Goal: Complete application form

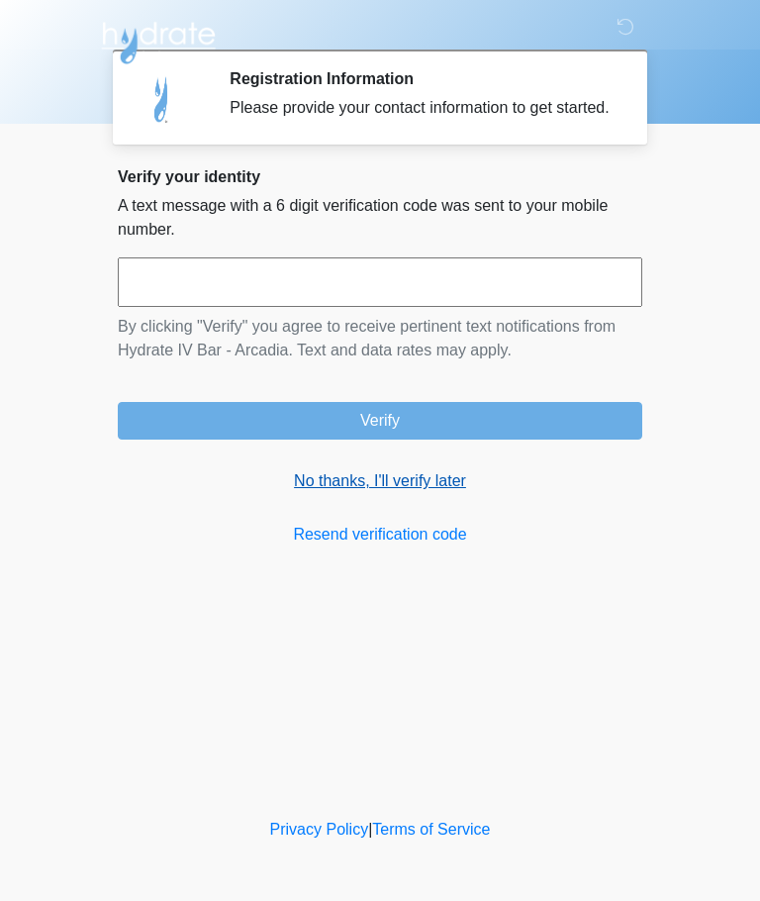
click at [311, 493] on link "No thanks, I'll verify later" at bounding box center [380, 481] width 525 height 24
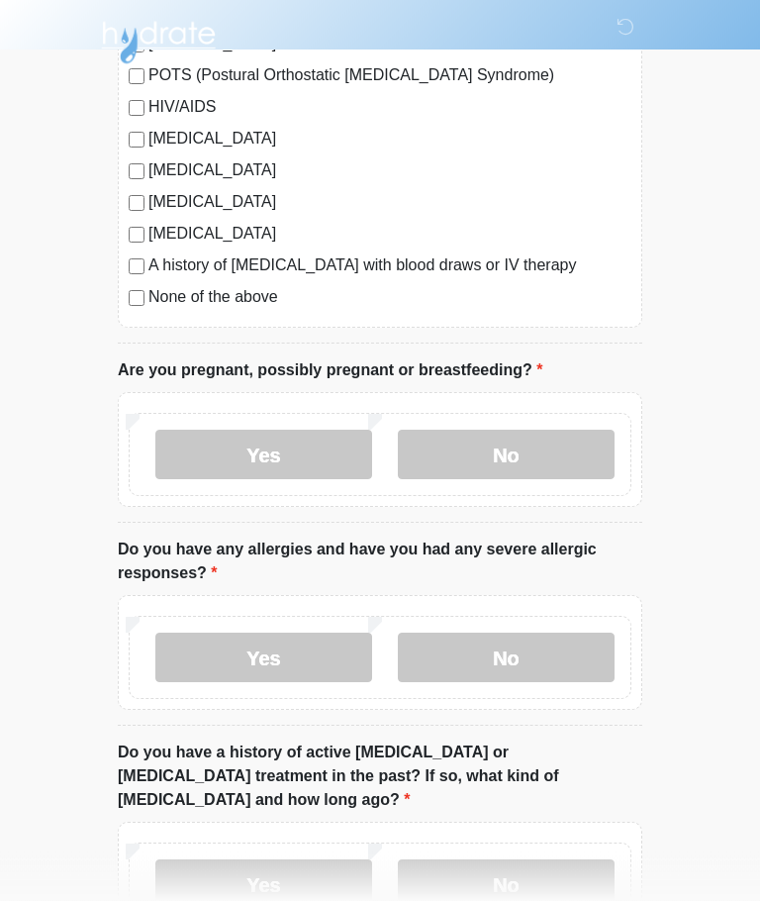
scroll to position [540, 0]
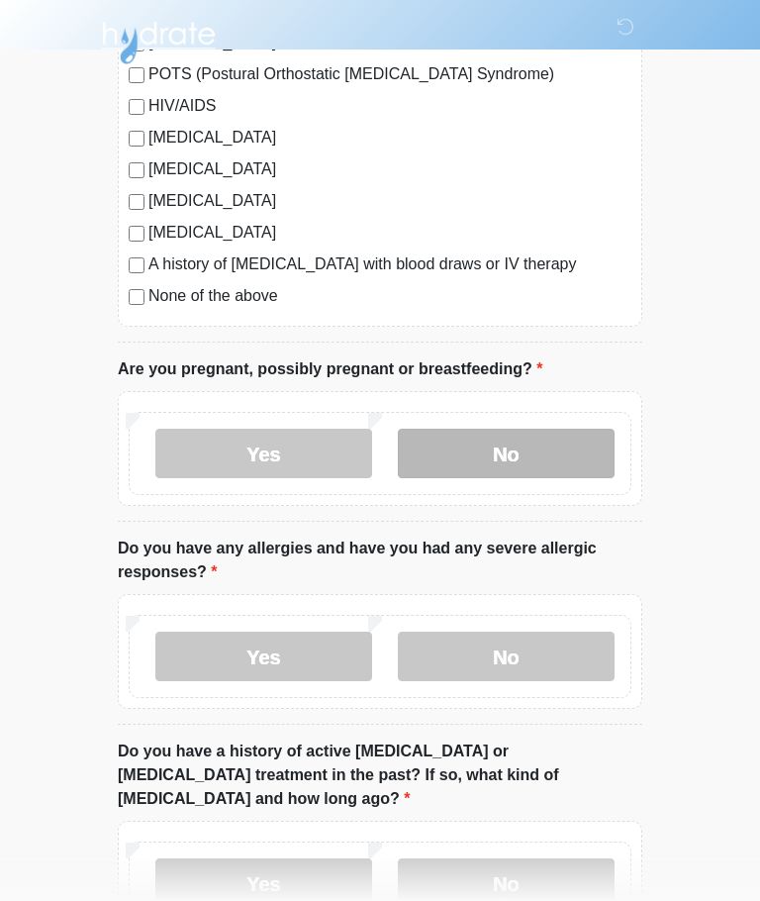
click at [555, 453] on label "No" at bounding box center [506, 453] width 217 height 49
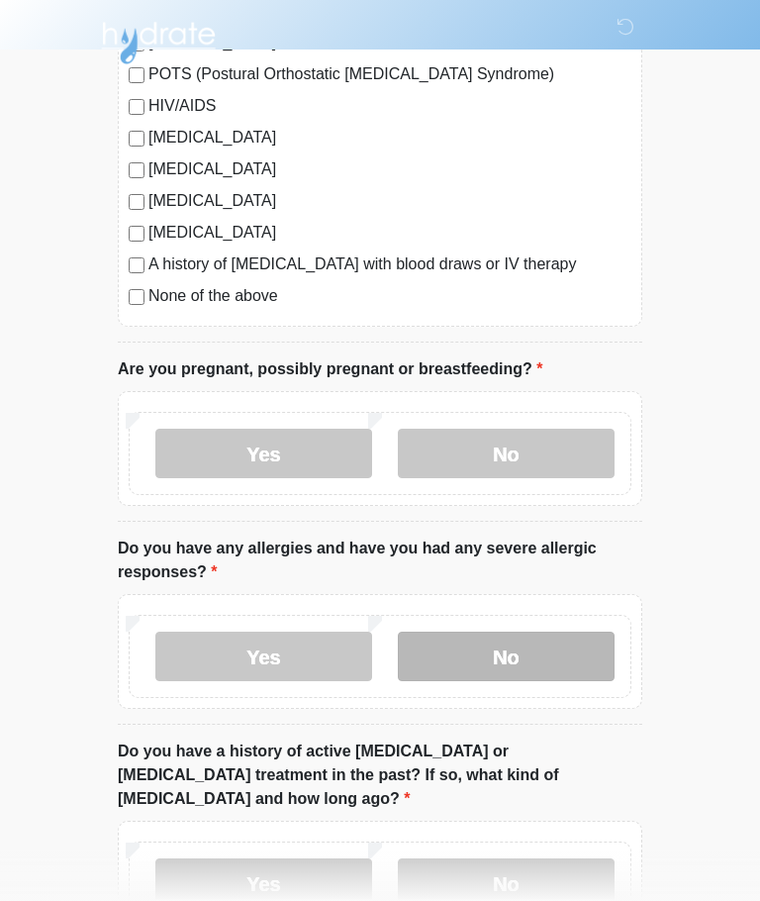
click at [572, 668] on label "No" at bounding box center [506, 656] width 217 height 49
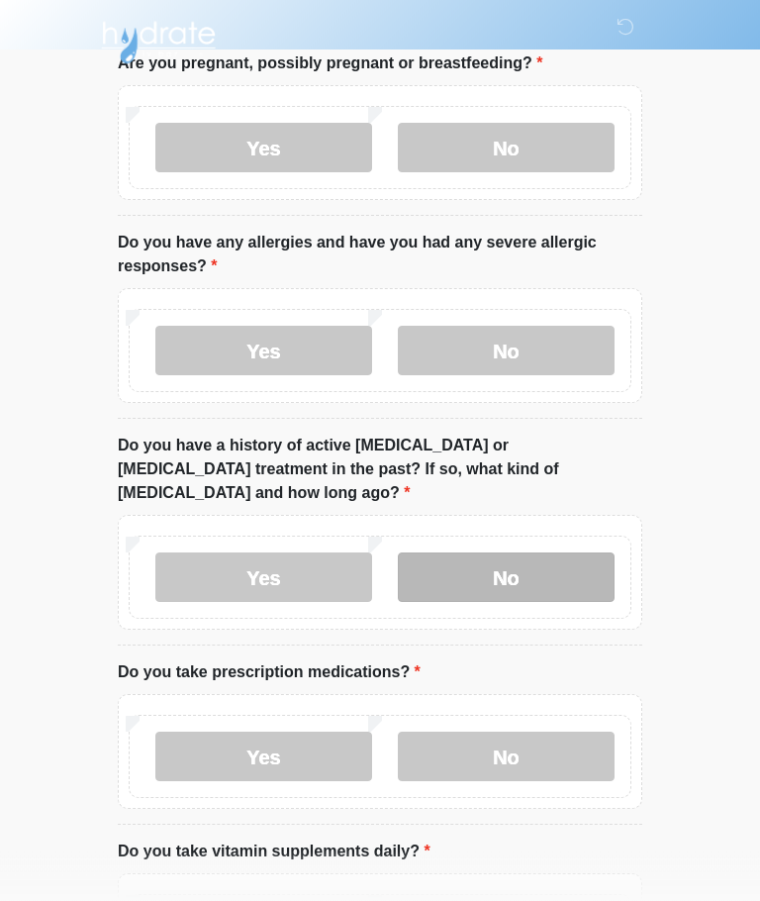
click at [568, 553] on label "No" at bounding box center [506, 577] width 217 height 49
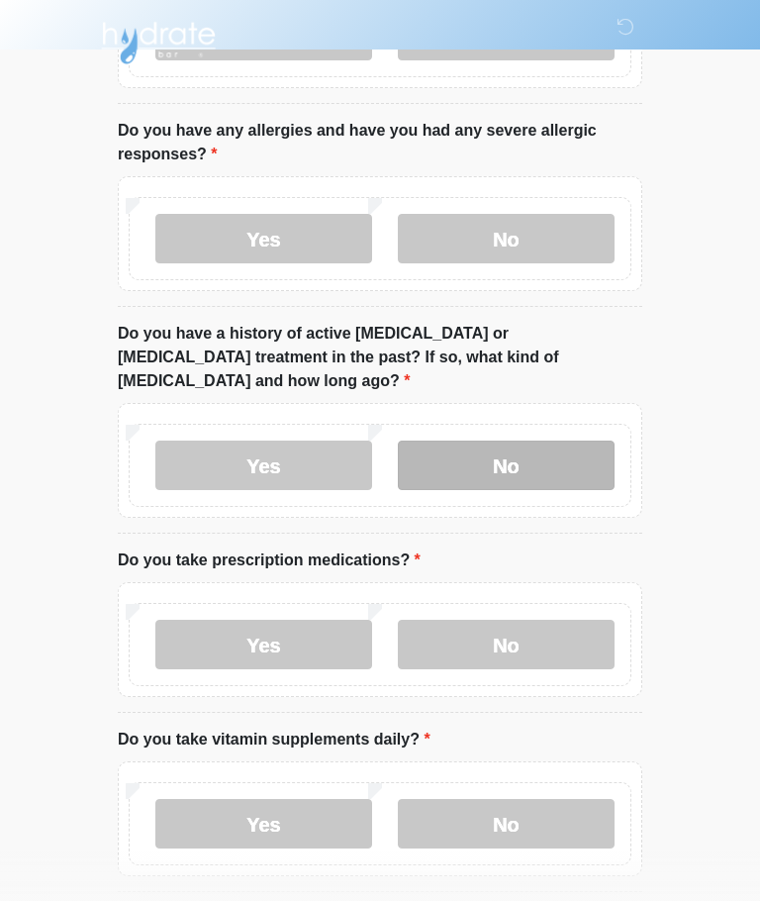
scroll to position [977, 0]
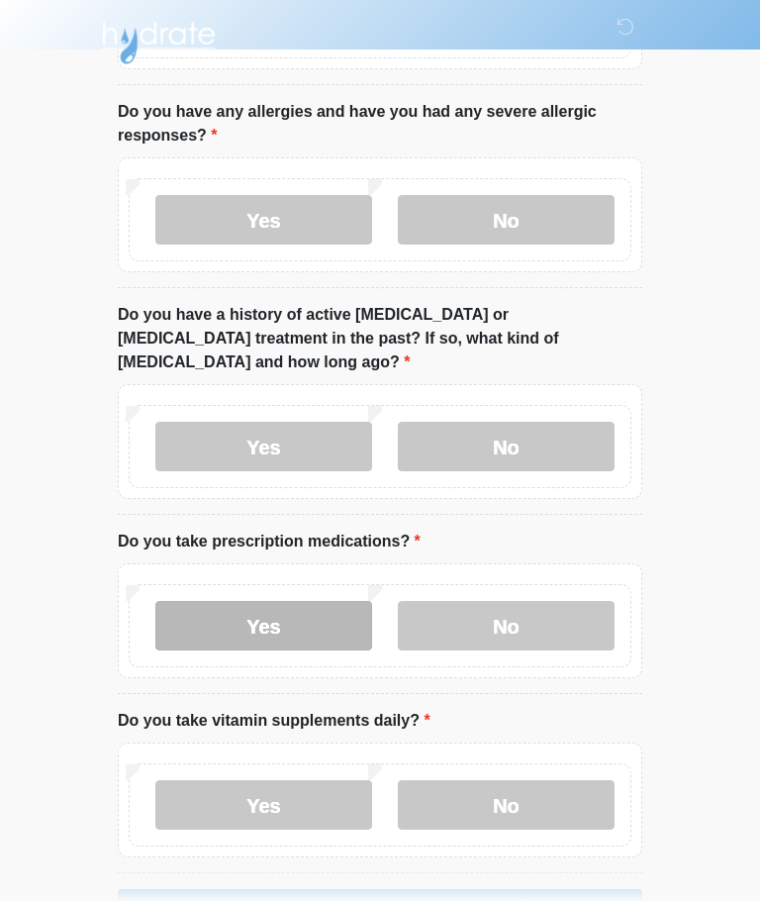
click at [241, 613] on label "Yes" at bounding box center [263, 625] width 217 height 49
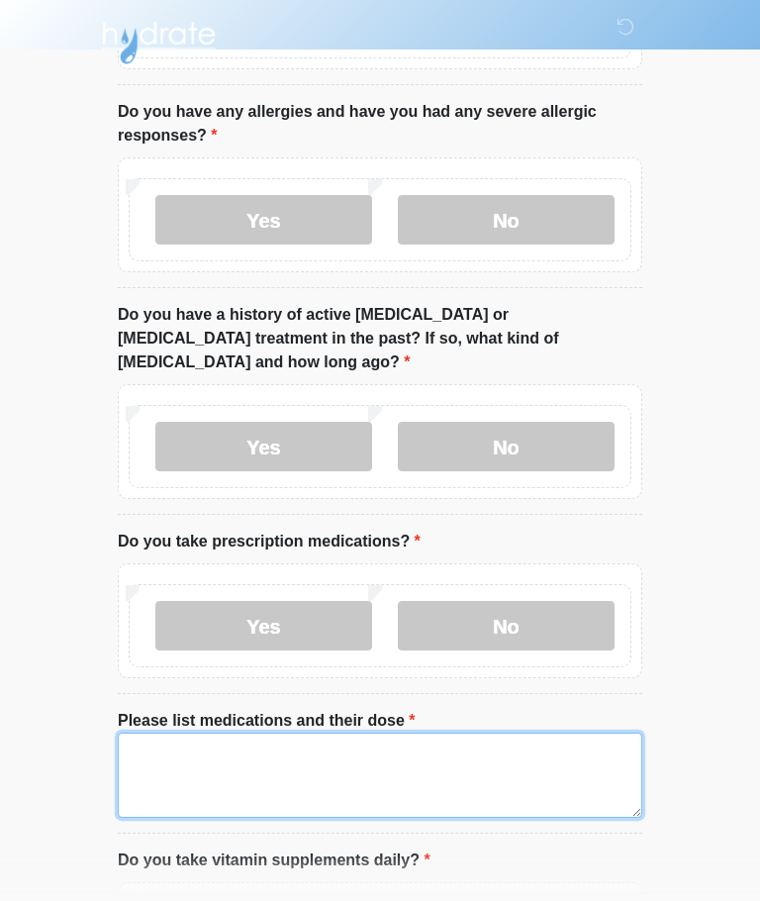
click at [208, 745] on textarea "Please list medications and their dose" at bounding box center [380, 774] width 525 height 85
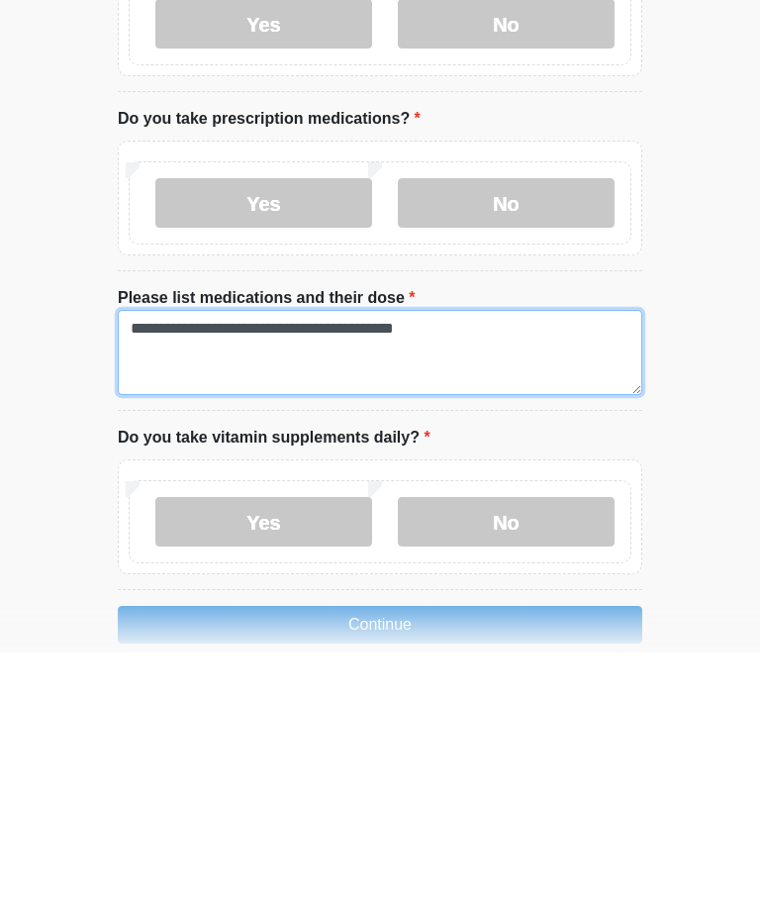
click at [229, 558] on textarea "**********" at bounding box center [380, 600] width 525 height 85
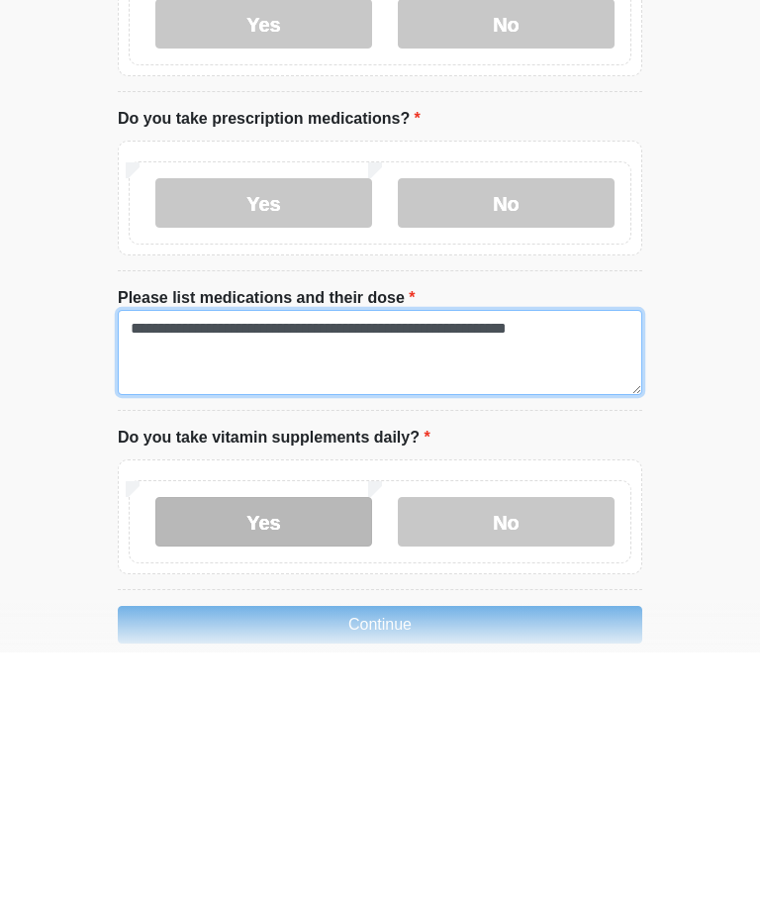
type textarea "**********"
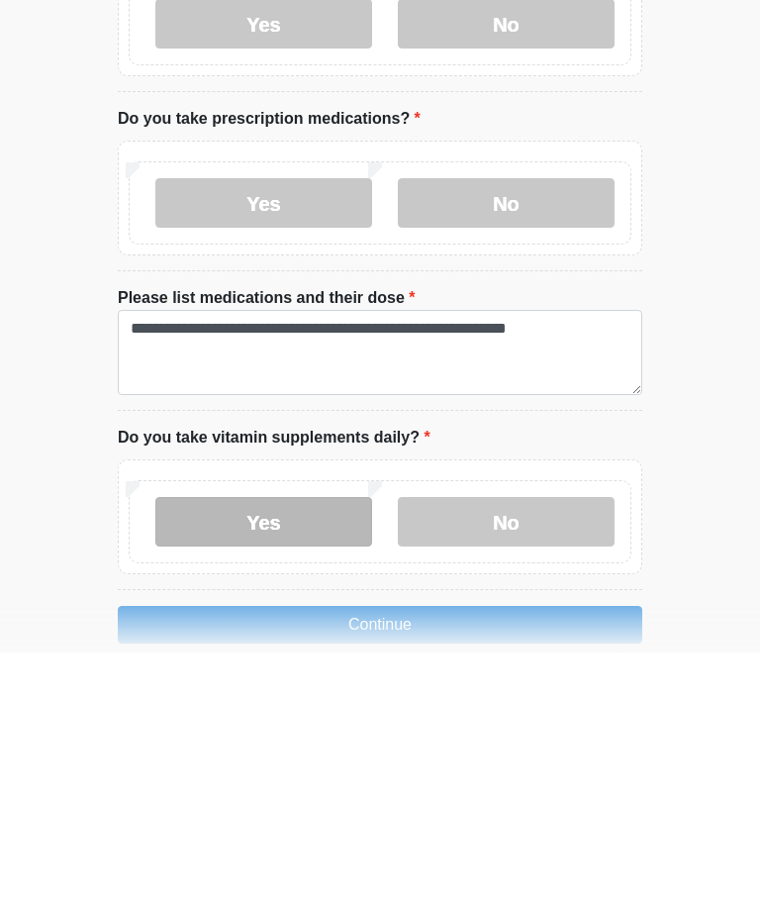
click at [358, 745] on label "Yes" at bounding box center [263, 769] width 217 height 49
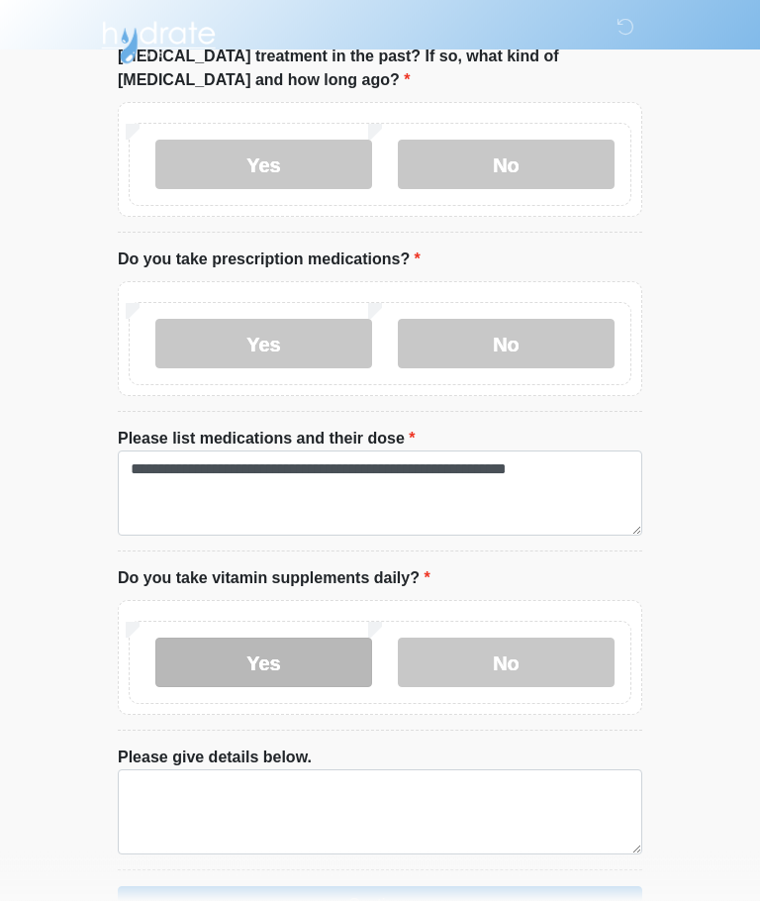
scroll to position [1293, 0]
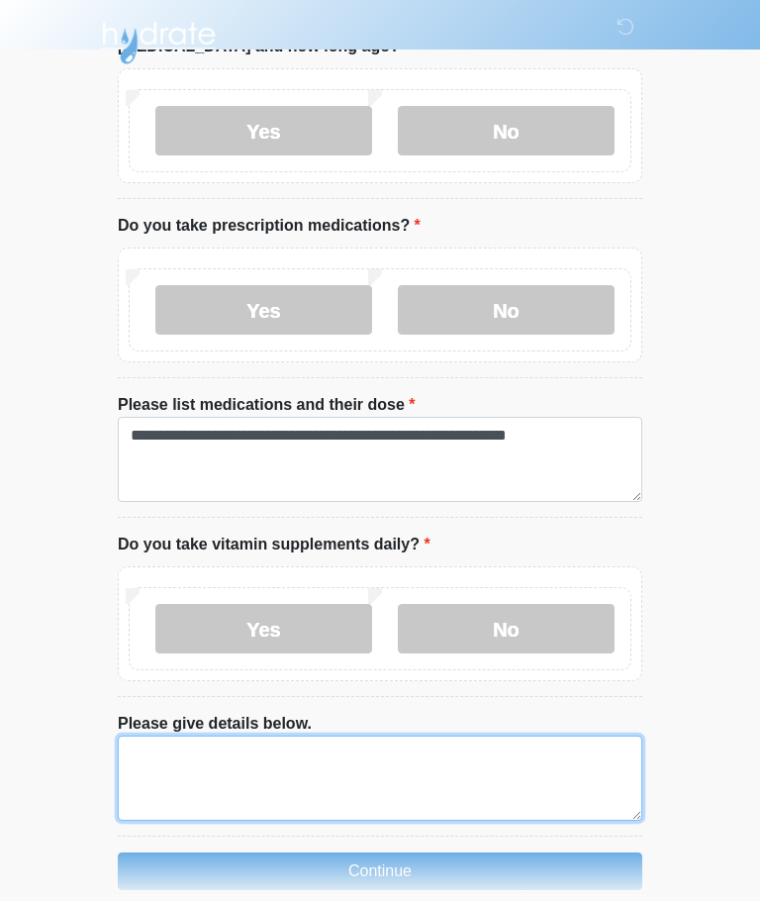
click at [509, 746] on textarea "Please give details below." at bounding box center [380, 777] width 525 height 85
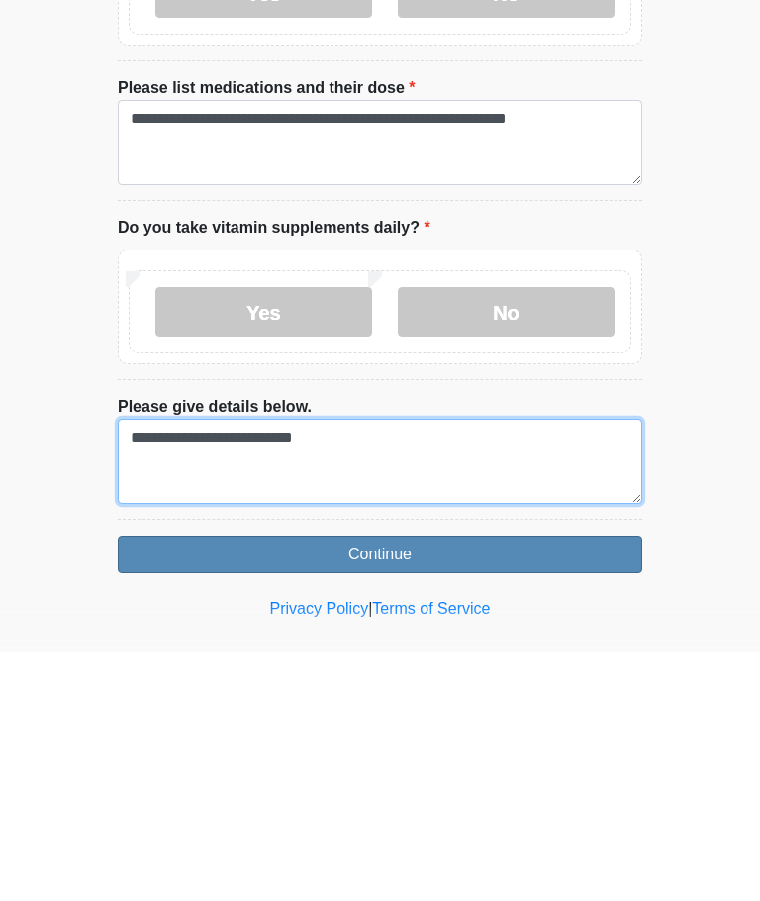
type textarea "**********"
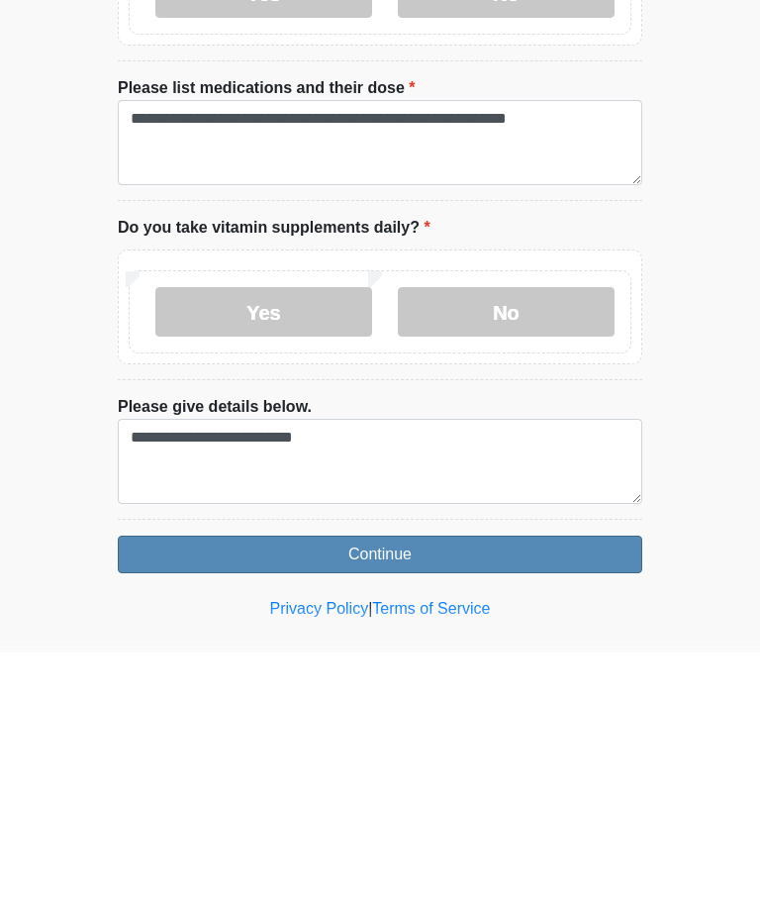
click at [505, 784] on button "Continue" at bounding box center [380, 803] width 525 height 38
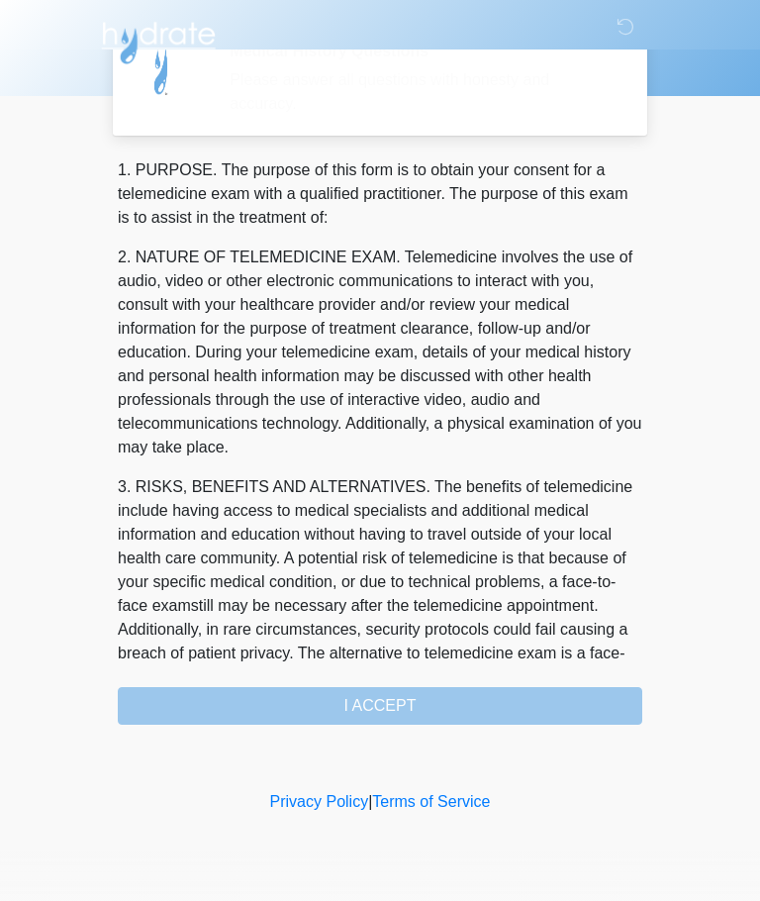
scroll to position [0, 0]
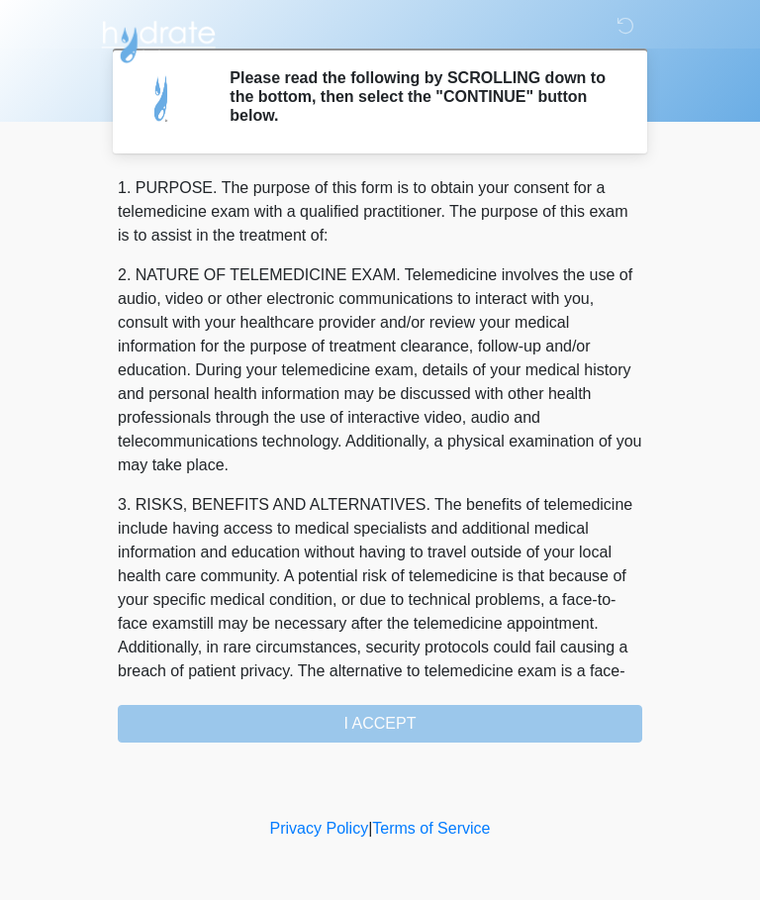
click at [524, 720] on div "1. PURPOSE. The purpose of this form is to obtain your consent for a telemedici…" at bounding box center [380, 460] width 525 height 566
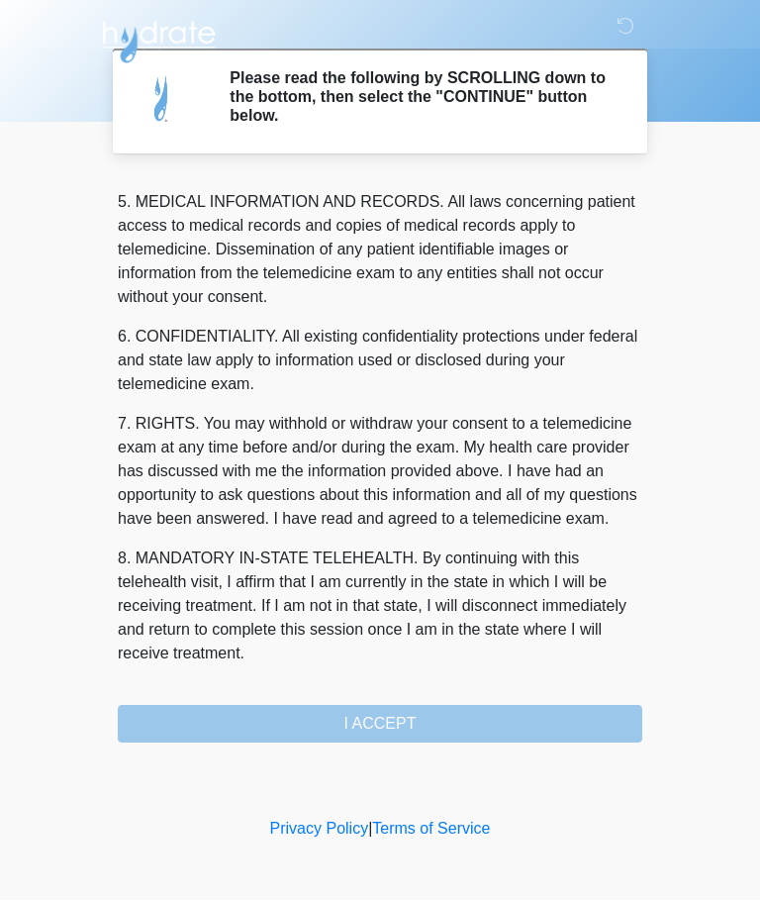
scroll to position [643, 0]
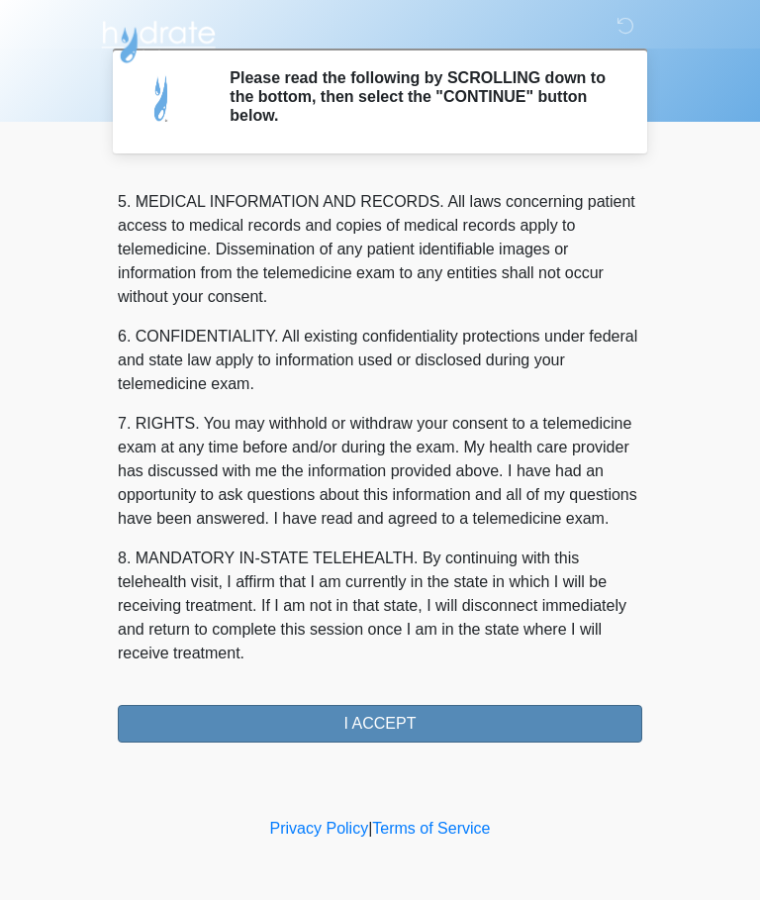
click at [494, 729] on button "I ACCEPT" at bounding box center [380, 725] width 525 height 38
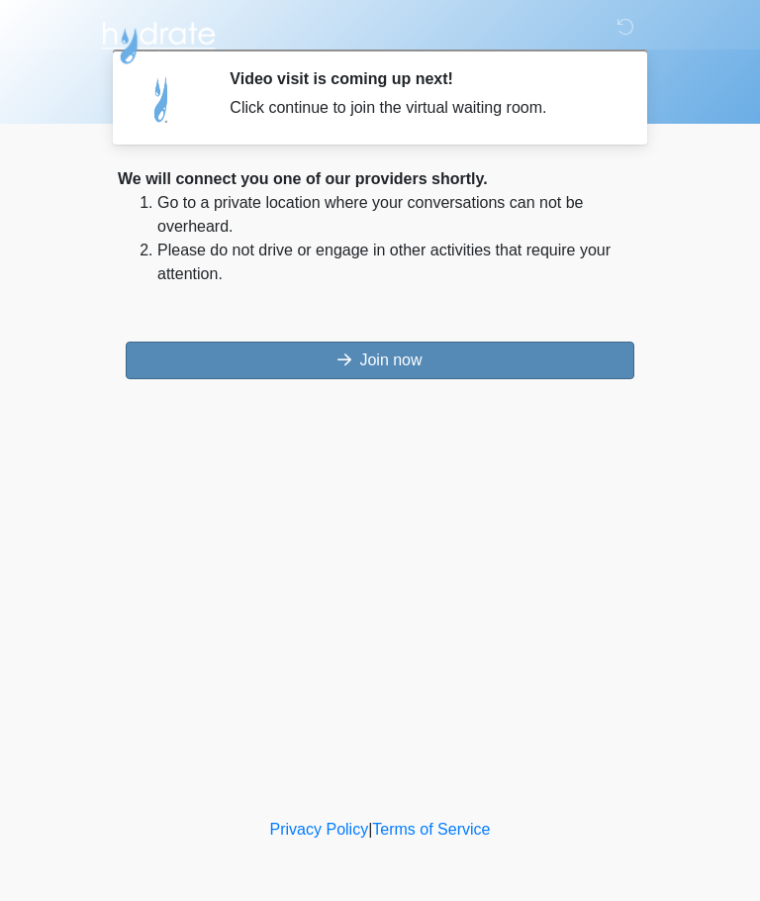
click at [469, 342] on button "Join now" at bounding box center [380, 360] width 509 height 38
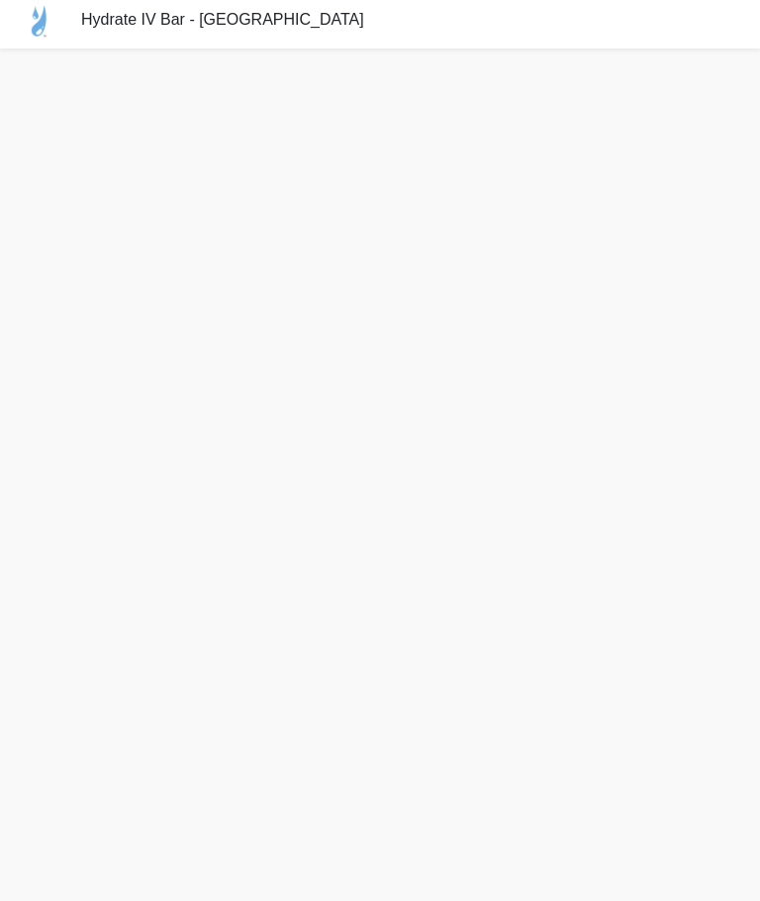
scroll to position [22, 0]
